Goal: Information Seeking & Learning: Learn about a topic

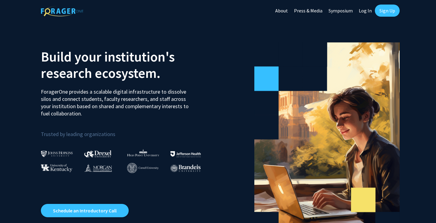
click at [370, 10] on link "Log In" at bounding box center [365, 10] width 19 height 21
select select
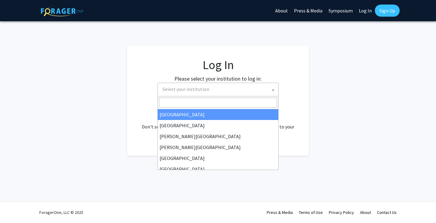
click at [198, 93] on span "Select your institution" at bounding box center [219, 89] width 118 height 12
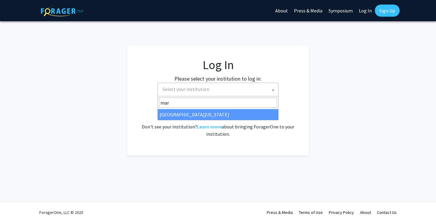
type input "mar"
select select "31"
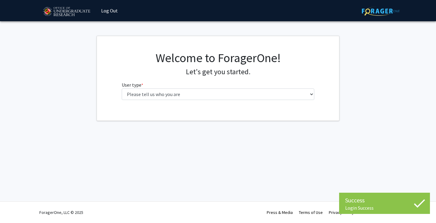
click at [150, 84] on fg-select "User type * required Please tell us who you are Undergraduate Student Master's …" at bounding box center [218, 90] width 193 height 19
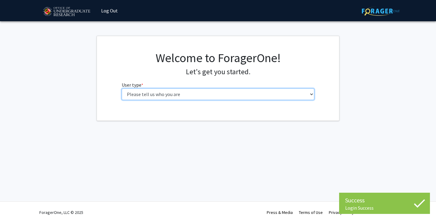
select select "1: undergrad"
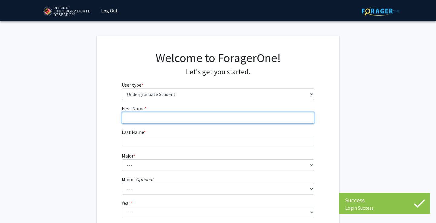
click at [192, 116] on input "First Name * required" at bounding box center [218, 118] width 193 height 12
type input "Amy"
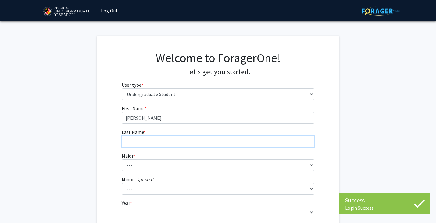
click at [179, 138] on input "Last Name * required" at bounding box center [218, 142] width 193 height 12
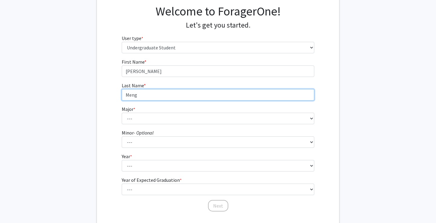
scroll to position [69, 0]
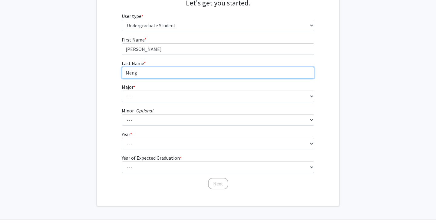
type input "Meng"
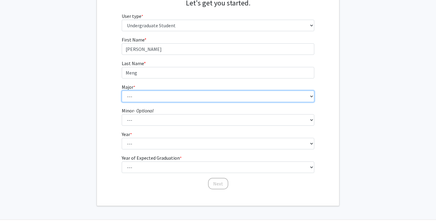
select select "17: 2318"
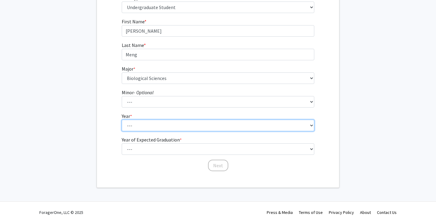
scroll to position [87, 0]
select select "1: first-year"
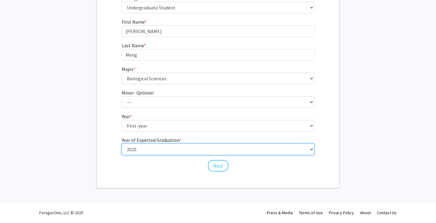
select select "5: 2029"
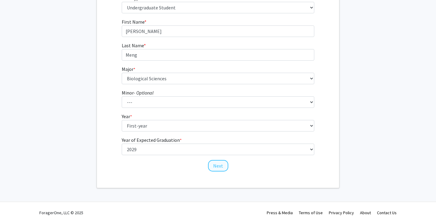
click at [218, 167] on button "Next" at bounding box center [218, 166] width 20 height 12
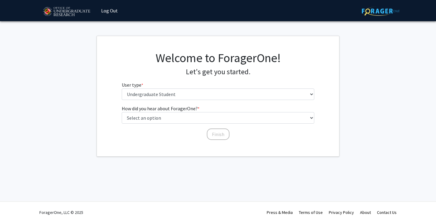
scroll to position [0, 0]
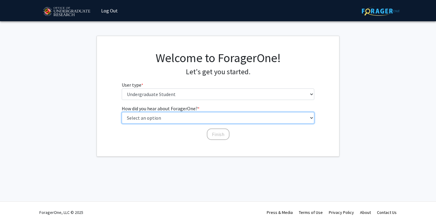
select select "3: university_website"
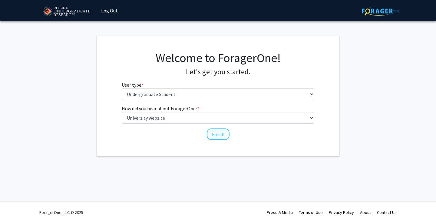
click at [215, 132] on button "Finish" at bounding box center [218, 134] width 23 height 12
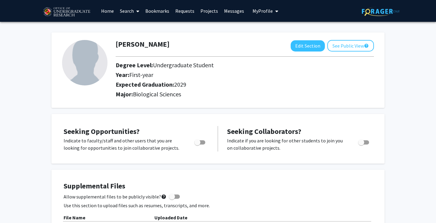
click at [133, 11] on link "Search" at bounding box center [129, 10] width 25 height 21
click at [138, 27] on span "Faculty/Staff" at bounding box center [139, 28] width 45 height 12
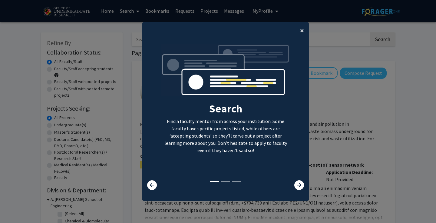
click at [302, 27] on span "×" at bounding box center [302, 30] width 4 height 9
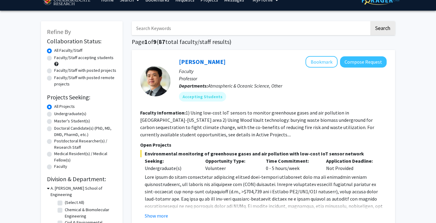
scroll to position [13, 0]
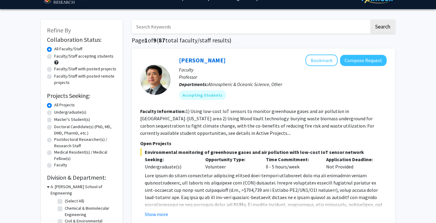
click at [76, 113] on label "Undergraduate(s)" at bounding box center [70, 112] width 32 height 6
click at [58, 113] on input "Undergraduate(s)" at bounding box center [56, 111] width 4 height 4
radio input "true"
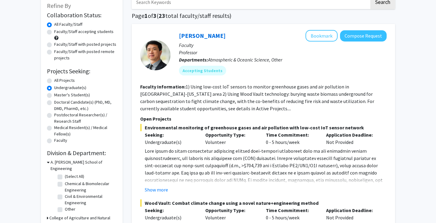
scroll to position [118, 0]
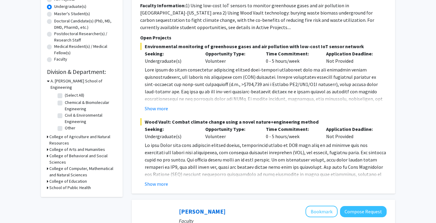
click at [48, 166] on icon at bounding box center [48, 168] width 2 height 6
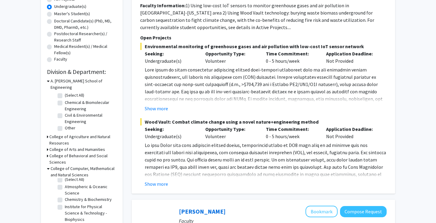
scroll to position [3, 0]
click at [65, 196] on label "Chemistry & Biochemistry" at bounding box center [88, 199] width 47 height 6
click at [65, 196] on input "Chemistry & Biochemistry" at bounding box center [67, 198] width 4 height 4
checkbox input "true"
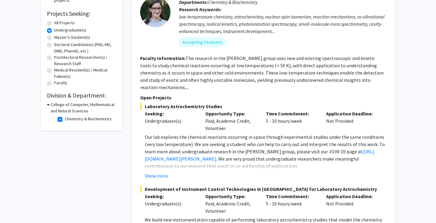
scroll to position [96, 0]
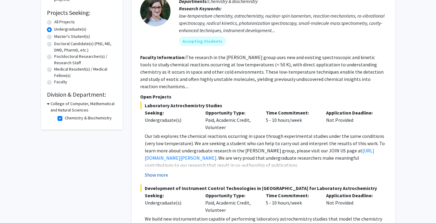
click at [151, 171] on button "Show more" at bounding box center [156, 174] width 23 height 7
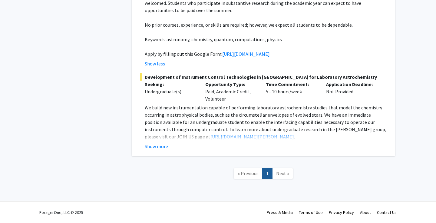
scroll to position [288, 0]
click at [222, 51] on link "https://docs.google.com/forms/d/e/1FAIpQLSc1a2KEqN38QvXz_Ai43zkn9t7ZfvyWPw9YHz9…" at bounding box center [246, 54] width 48 height 6
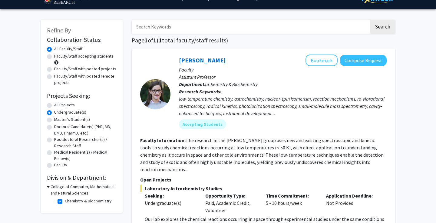
scroll to position [18, 0]
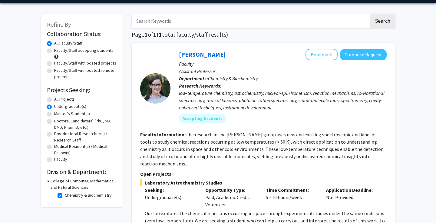
click at [65, 197] on label "Chemistry & Biochemistry" at bounding box center [88, 195] width 47 height 6
click at [65, 196] on input "Chemistry & Biochemistry" at bounding box center [67, 194] width 4 height 4
checkbox input "false"
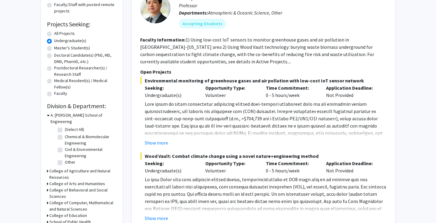
scroll to position [104, 0]
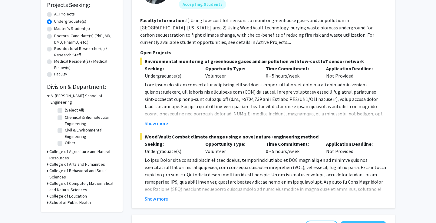
click at [50, 182] on h3 "College of Computer, Mathematical and Natural Sciences" at bounding box center [82, 186] width 67 height 13
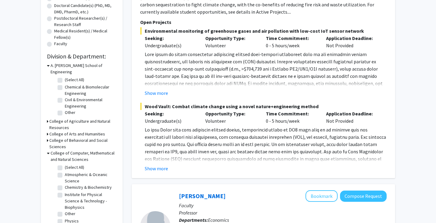
scroll to position [141, 0]
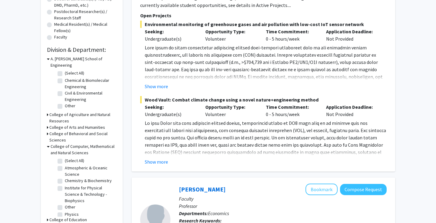
click at [65, 77] on label "Chemical & Biomolecular Engineering" at bounding box center [90, 83] width 50 height 13
click at [65, 77] on input "Chemical & Biomolecular Engineering" at bounding box center [67, 79] width 4 height 4
checkbox input "true"
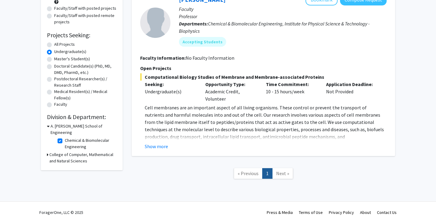
scroll to position [74, 0]
click at [162, 146] on button "Show more" at bounding box center [156, 146] width 23 height 7
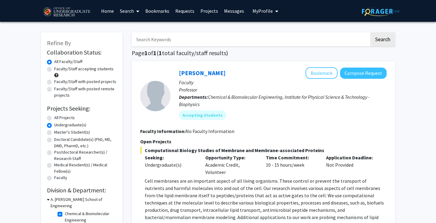
scroll to position [0, 0]
